Goal: Information Seeking & Learning: Learn about a topic

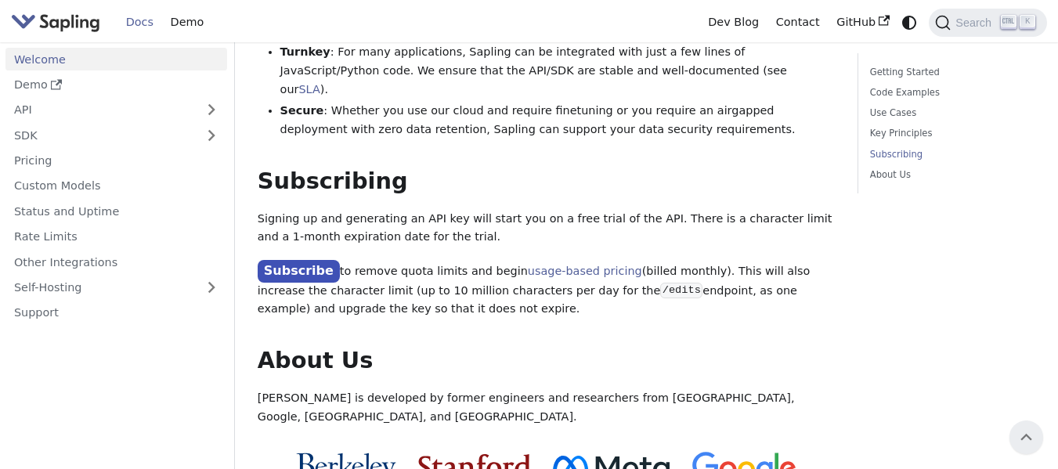
scroll to position [1256, 0]
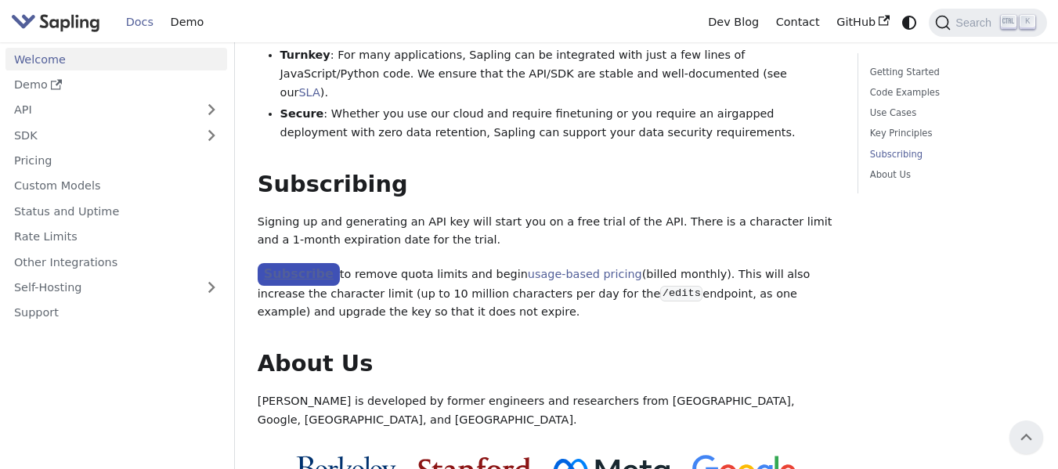
click at [305, 263] on link "Subscribe" at bounding box center [299, 274] width 82 height 23
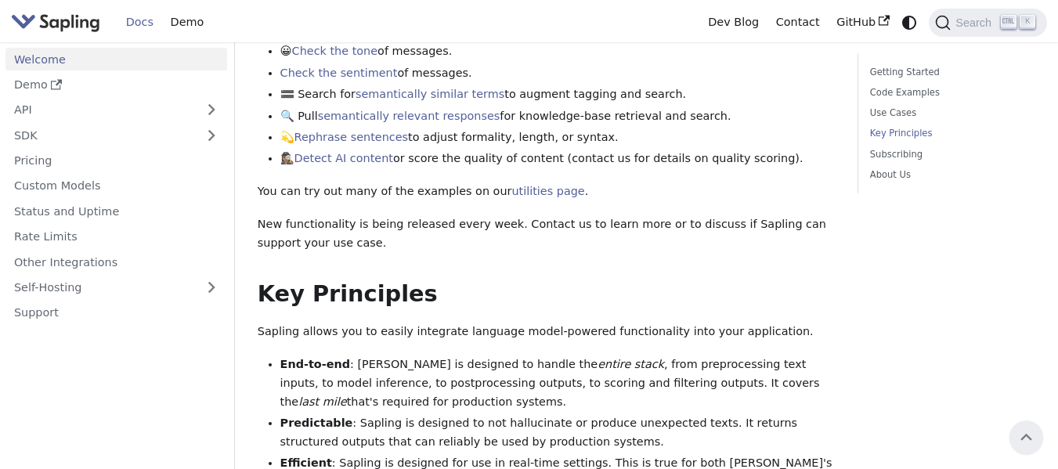
scroll to position [0, 0]
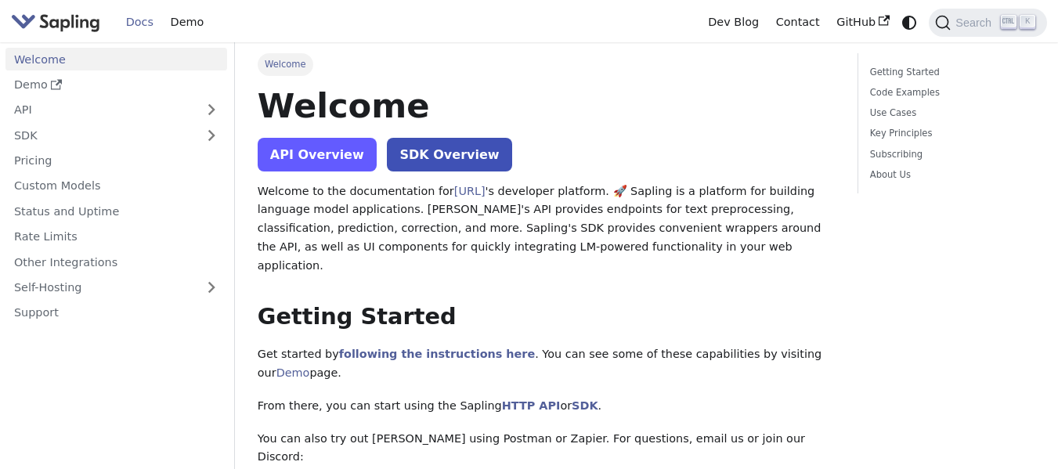
click at [302, 153] on link "API Overview" at bounding box center [317, 155] width 119 height 34
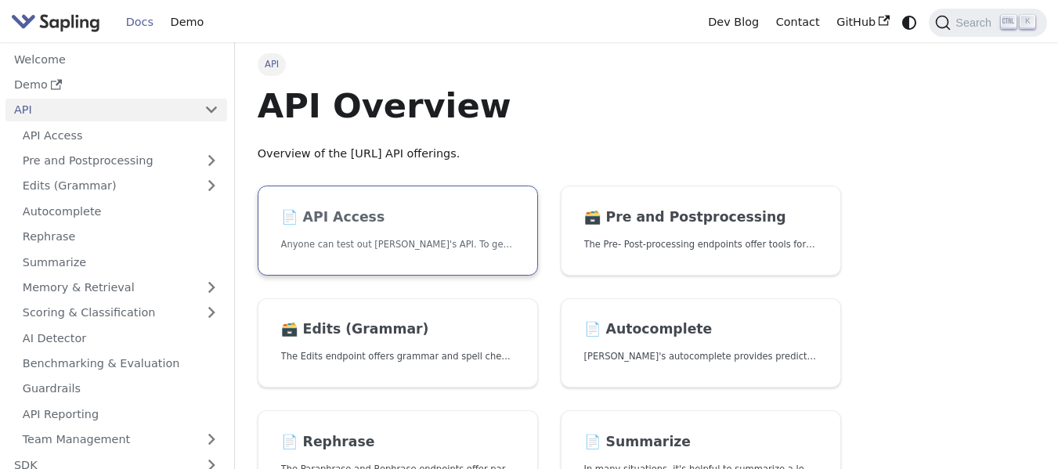
click at [475, 221] on h2 "📄️ API Access" at bounding box center [398, 217] width 234 height 17
